Goal: Information Seeking & Learning: Check status

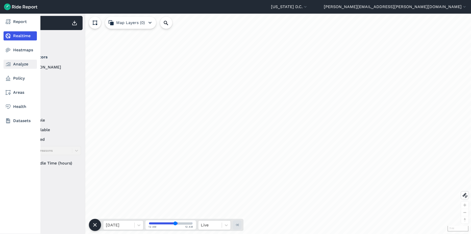
click at [15, 64] on link "Analyze" at bounding box center [20, 64] width 33 height 9
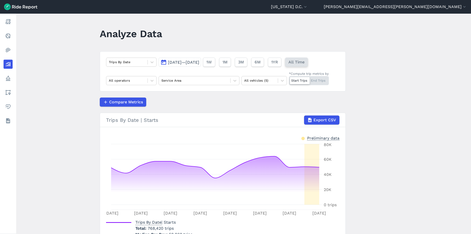
click at [305, 63] on span "All Time" at bounding box center [297, 62] width 16 height 6
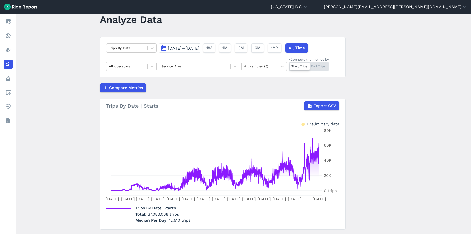
scroll to position [3, 0]
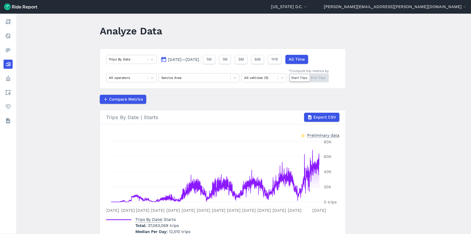
click at [190, 61] on span "[DATE]—[DATE]" at bounding box center [183, 59] width 31 height 5
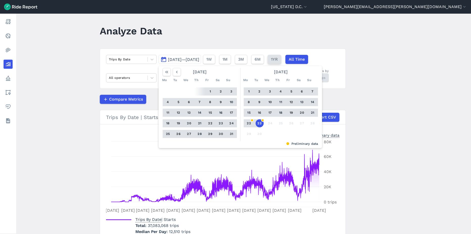
click at [281, 63] on button "1YR" at bounding box center [274, 59] width 13 height 9
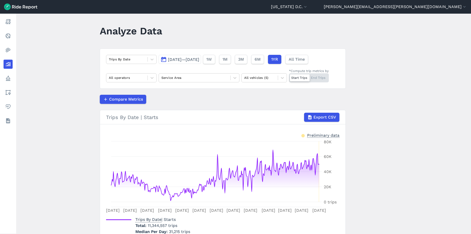
click at [172, 60] on span "[DATE]—[DATE]" at bounding box center [183, 59] width 31 height 5
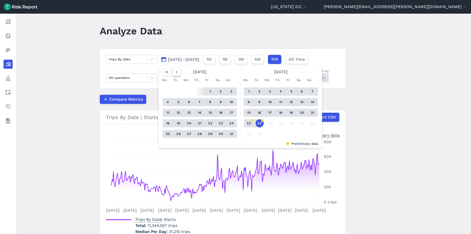
click at [177, 74] on icon "button" at bounding box center [176, 71] width 5 height 5
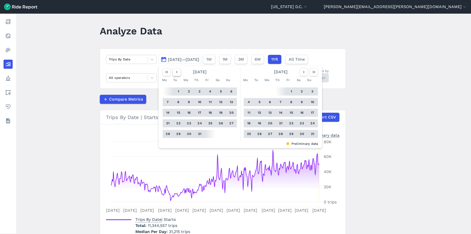
click at [177, 74] on icon "button" at bounding box center [176, 71] width 5 height 5
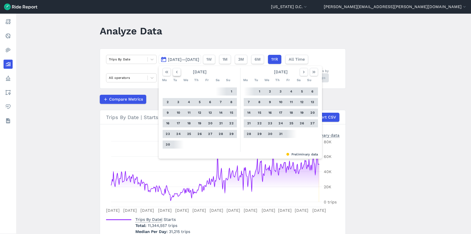
click at [177, 74] on icon "button" at bounding box center [176, 71] width 5 height 5
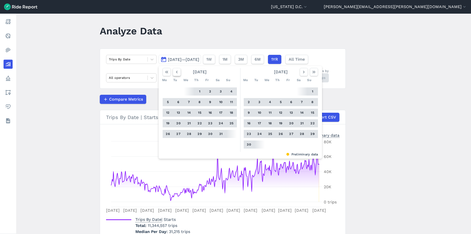
click at [177, 74] on icon "button" at bounding box center [176, 71] width 5 height 5
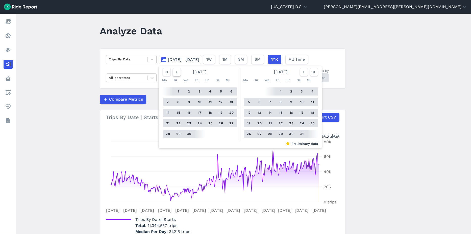
click at [177, 74] on icon "button" at bounding box center [176, 71] width 5 height 5
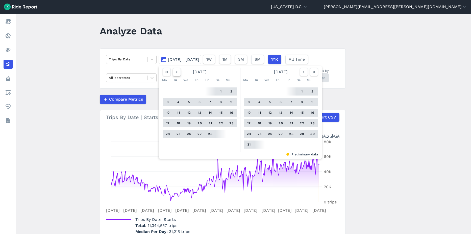
click at [177, 74] on icon "button" at bounding box center [176, 71] width 5 height 5
click at [303, 69] on icon "button" at bounding box center [303, 71] width 5 height 5
click at [270, 91] on button "1" at bounding box center [270, 91] width 8 height 8
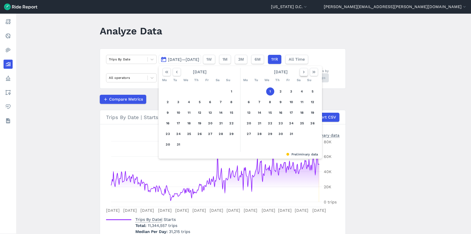
click at [304, 73] on icon "button" at bounding box center [303, 71] width 5 height 5
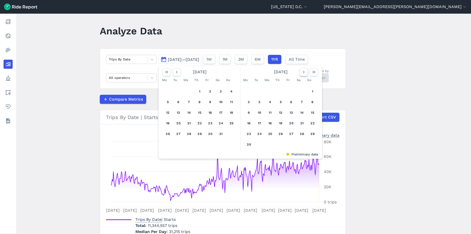
click at [304, 73] on icon "button" at bounding box center [303, 71] width 5 height 5
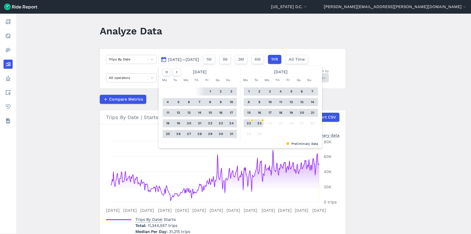
click at [258, 122] on button "23" at bounding box center [260, 123] width 8 height 8
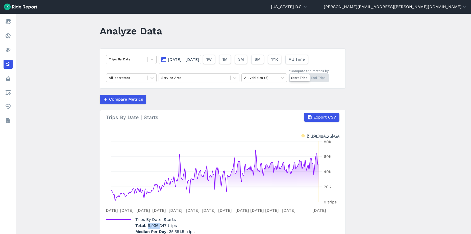
drag, startPoint x: 146, startPoint y: 225, endPoint x: 159, endPoint y: 226, distance: 12.9
click at [159, 226] on p "Total 8,936,347 trips" at bounding box center [164, 226] width 59 height 6
click at [65, 88] on main "Analyze Data Trips By Date [DATE]—[DATE] 1W 1M 3M 6M 1YR All Time All operators…" at bounding box center [243, 124] width 455 height 220
